Goal: Information Seeking & Learning: Learn about a topic

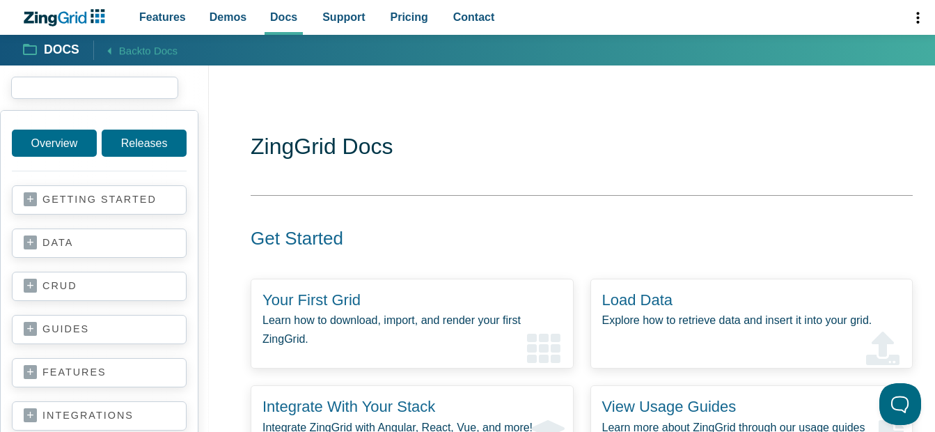
click at [57, 93] on input "search input" at bounding box center [94, 88] width 167 height 22
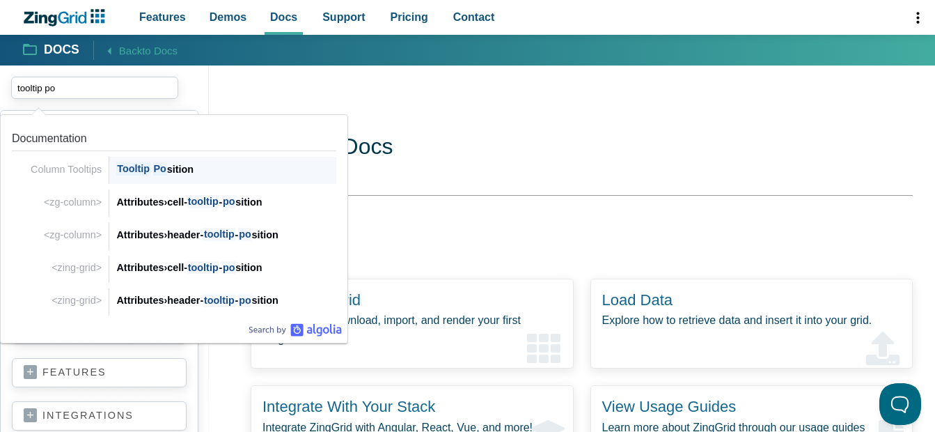
click at [161, 171] on span "Po" at bounding box center [160, 168] width 14 height 13
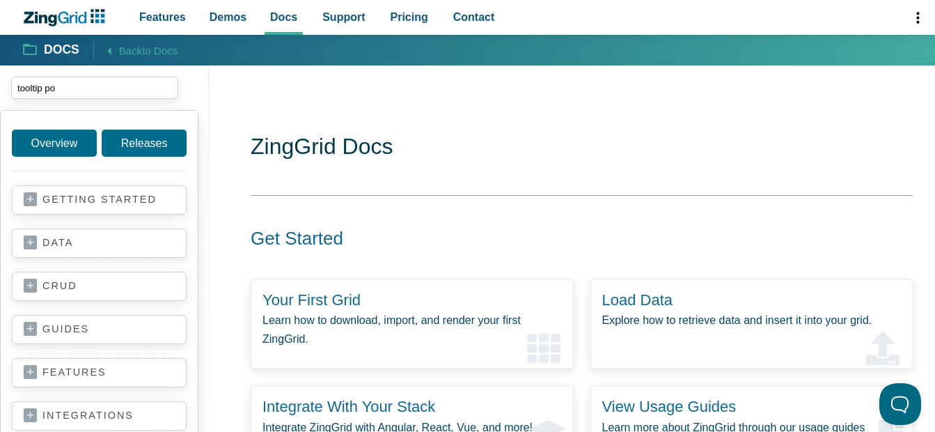
type input "tooltip po"
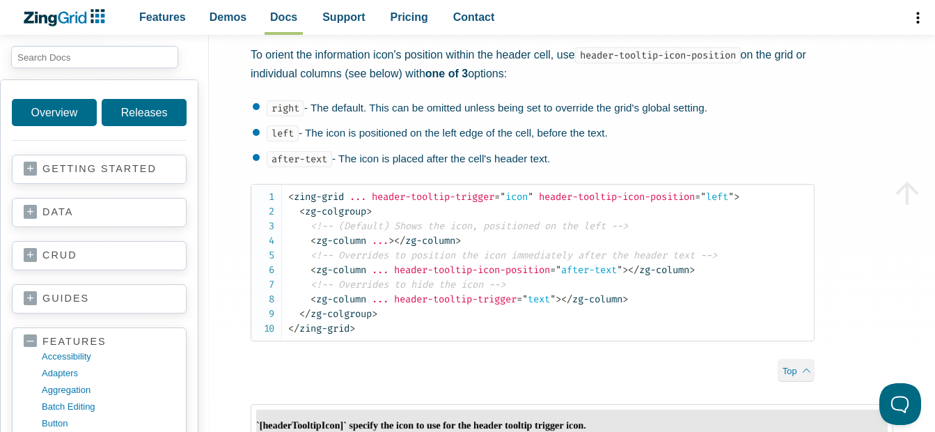
scroll to position [3469, 0]
